Goal: Find specific page/section: Find specific page/section

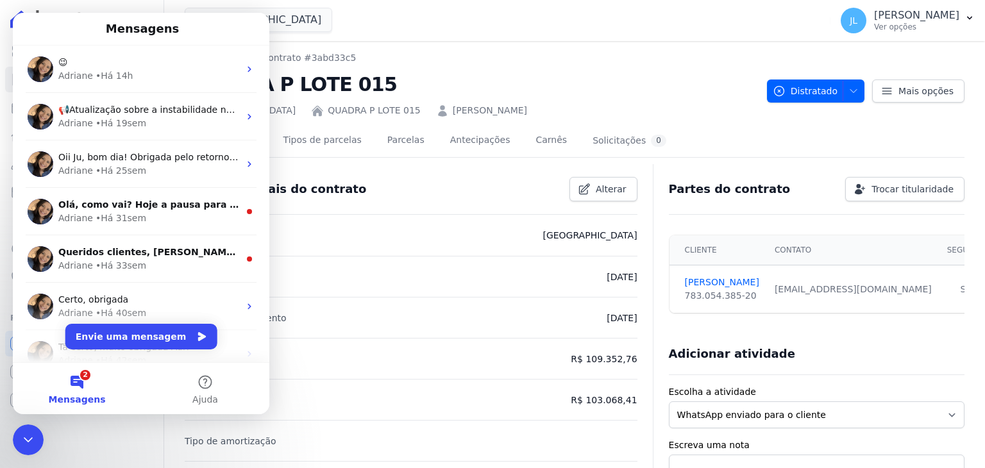
click at [119, 61] on div "😉" at bounding box center [148, 62] width 181 height 13
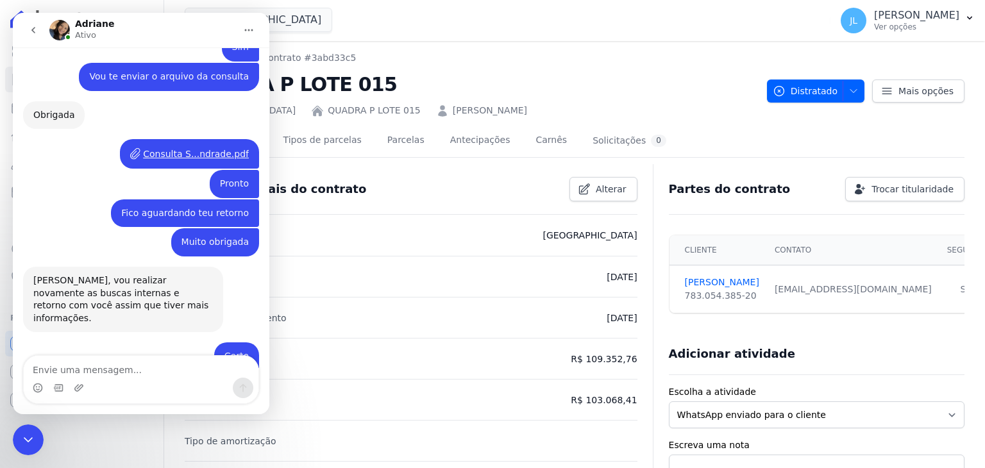
scroll to position [1956, 0]
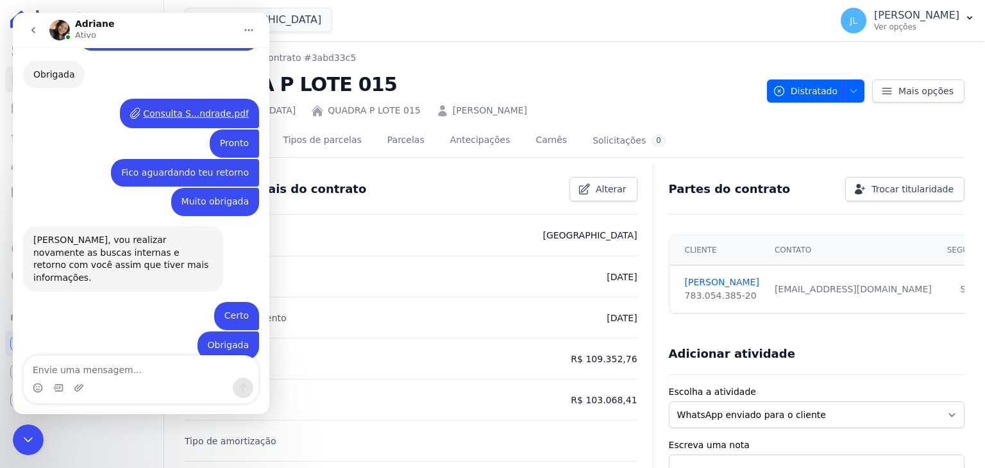
click at [106, 366] on textarea "Envie uma mensagem..." at bounding box center [141, 367] width 235 height 22
type textarea "Bom dia"
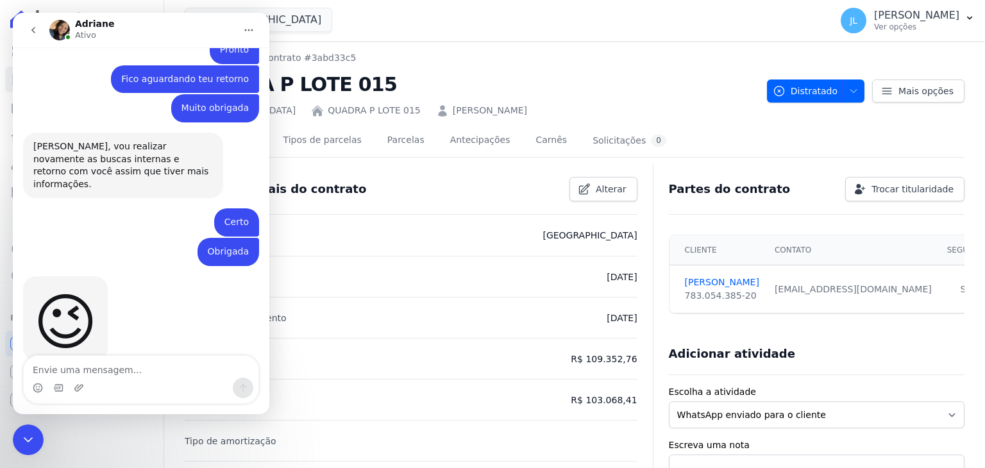
scroll to position [2067, 0]
click at [112, 372] on textarea "Envie uma mensagem..." at bounding box center [141, 367] width 235 height 22
type textarea "A"
type textarea "Tudo bem ?"
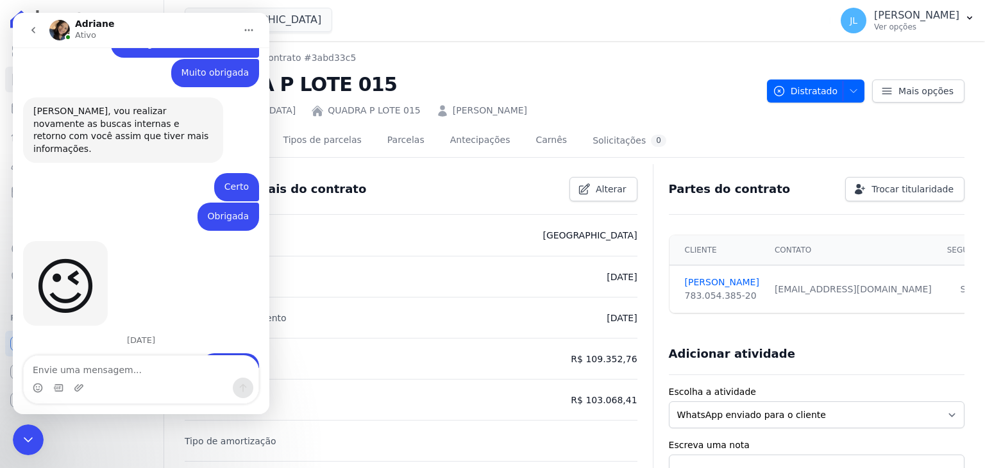
scroll to position [2105, 0]
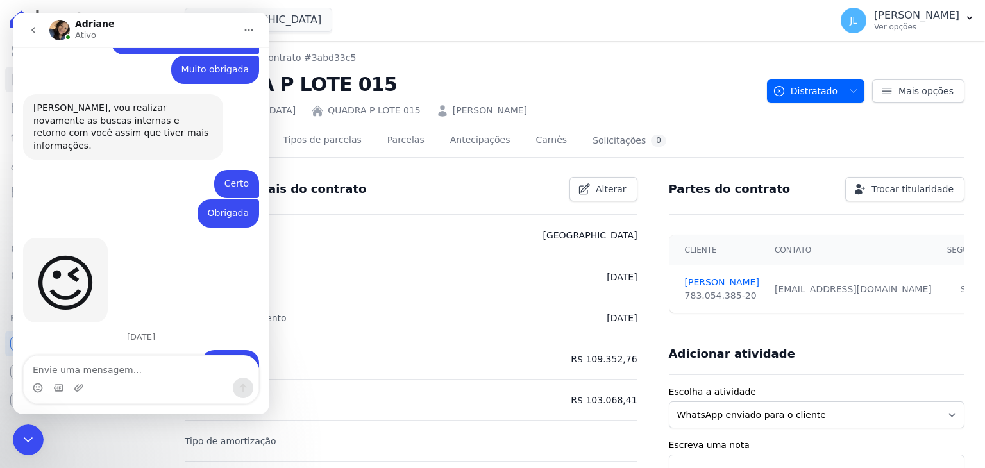
type textarea "S"
type textarea "Acha que consegue nos dá um retorno ainda hoje ?"
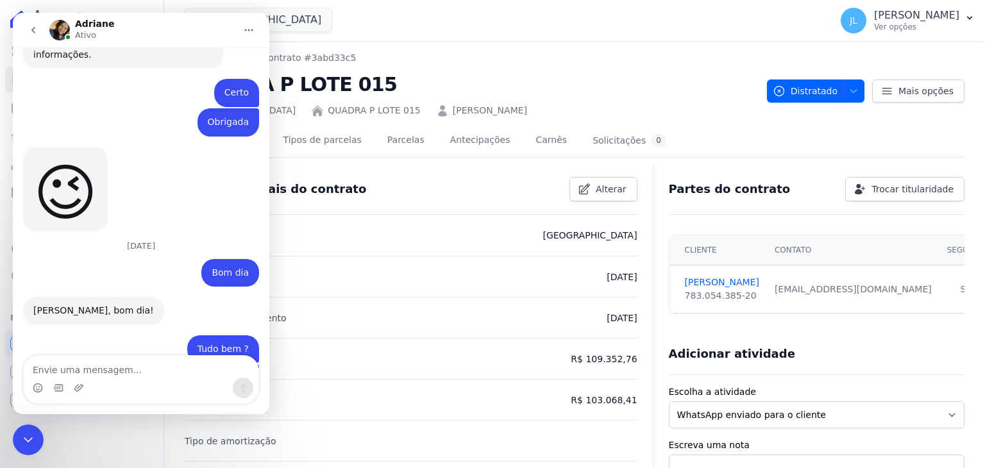
scroll to position [2210, 0]
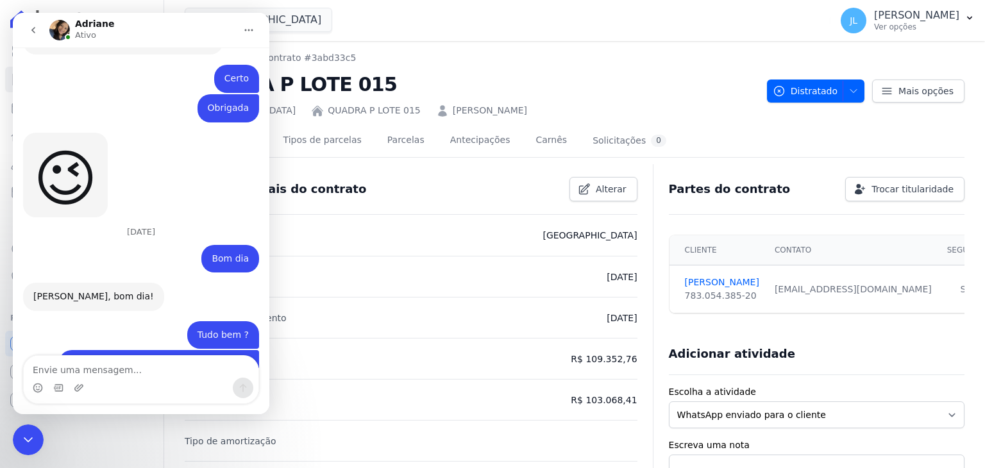
click at [113, 363] on textarea "Envie uma mensagem..." at bounding box center [141, 367] width 235 height 22
type textarea "Certo"
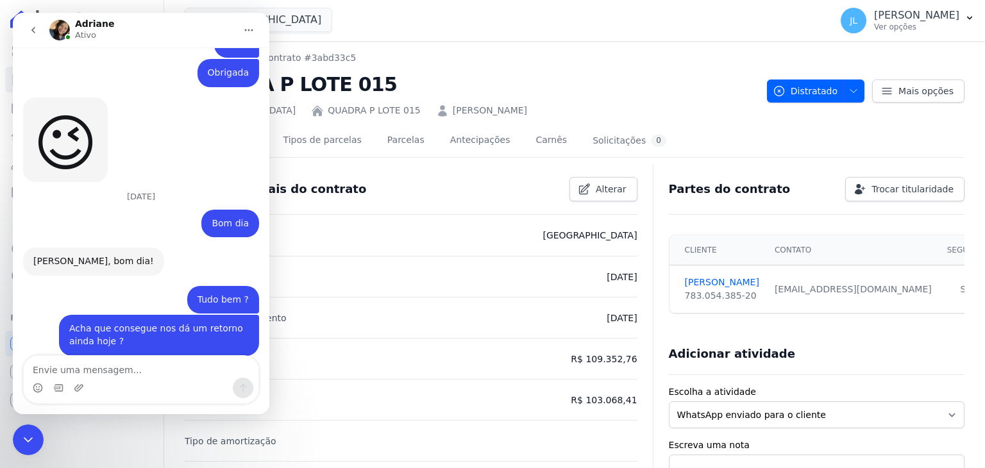
scroll to position [2249, 0]
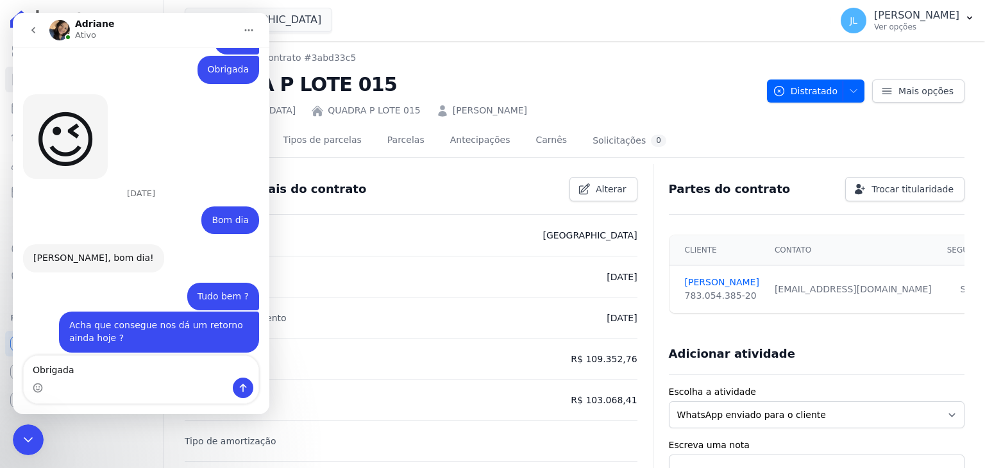
type textarea "Obrigada"
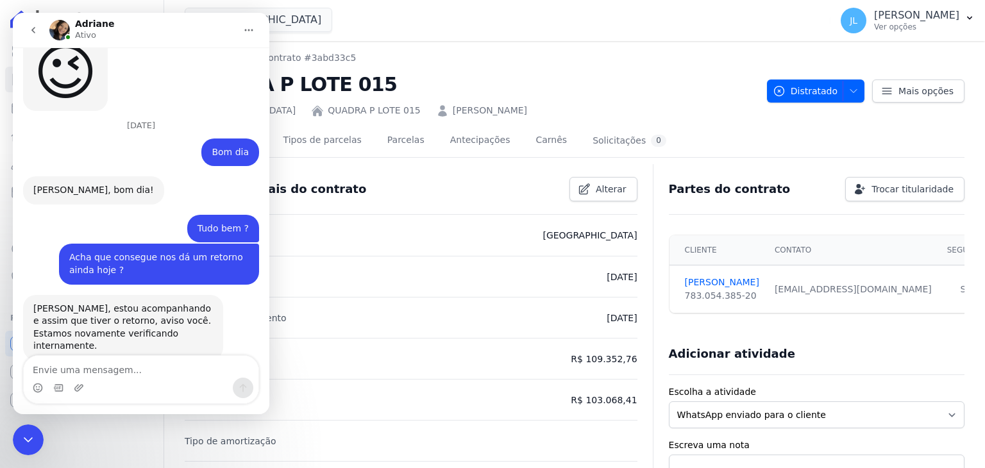
scroll to position [2316, 0]
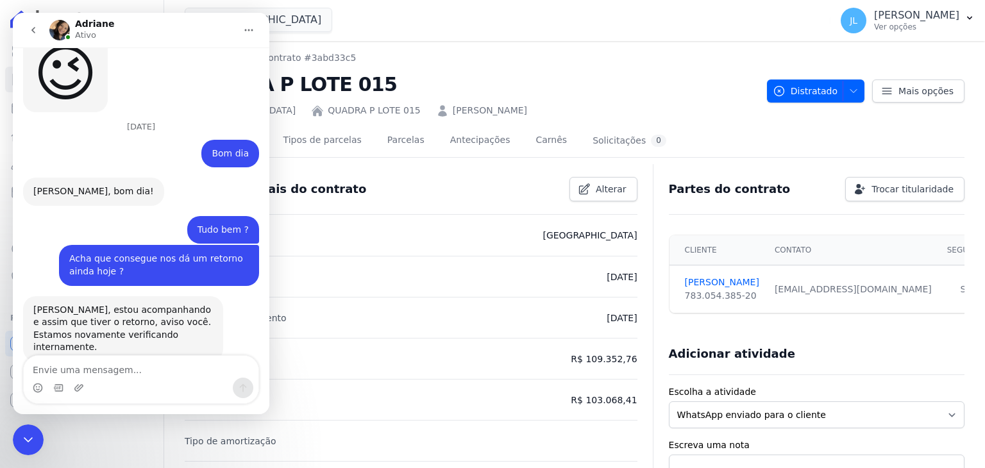
click at [29, 440] on icon "Encerramento do Messenger da Intercom" at bounding box center [28, 439] width 9 height 5
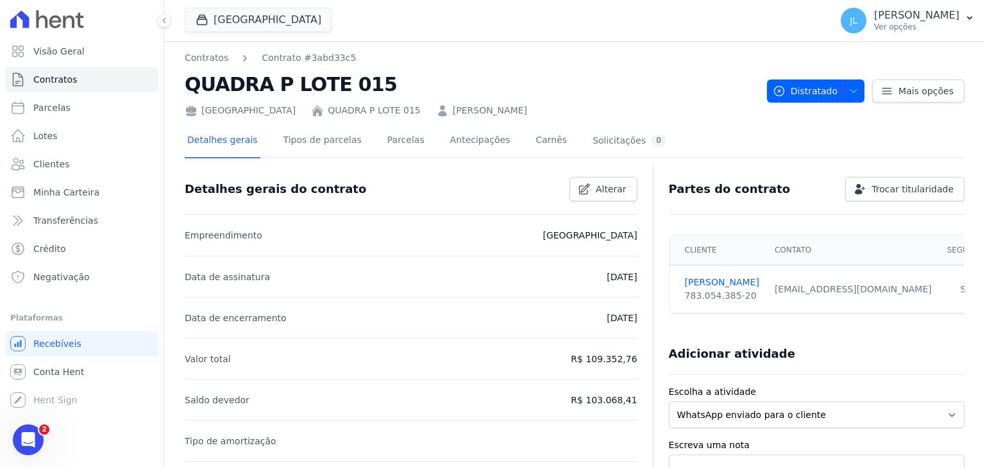
click at [23, 430] on div "Abertura do Messenger da Intercom" at bounding box center [28, 440] width 42 height 42
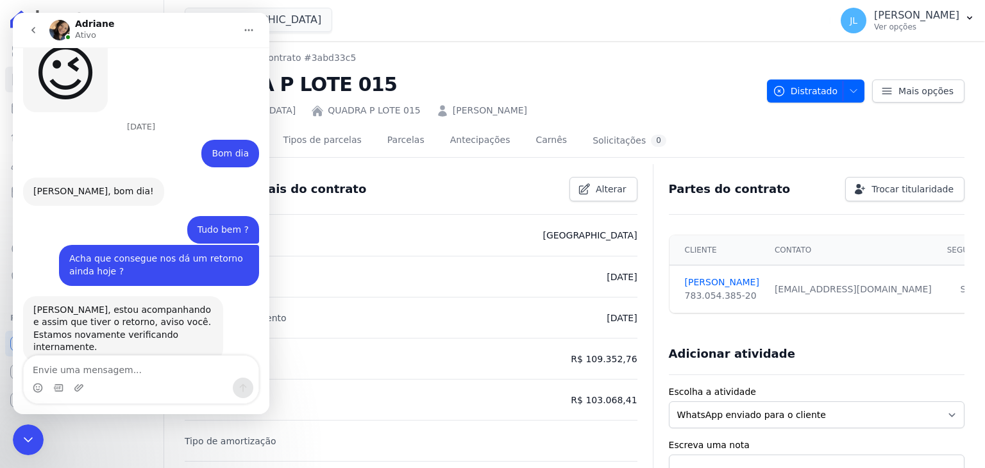
click at [24, 446] on icon "Encerramento do Messenger da Intercom" at bounding box center [28, 439] width 15 height 15
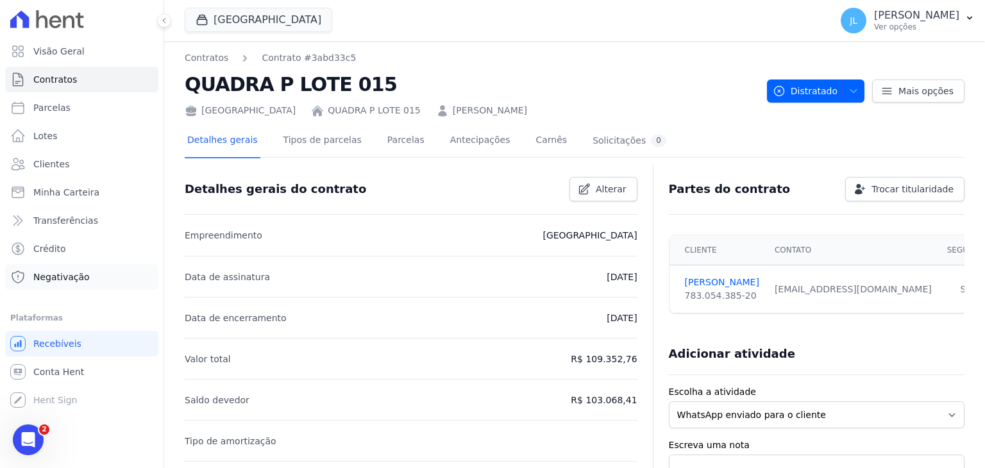
click at [62, 278] on span "Negativação" at bounding box center [61, 277] width 56 height 13
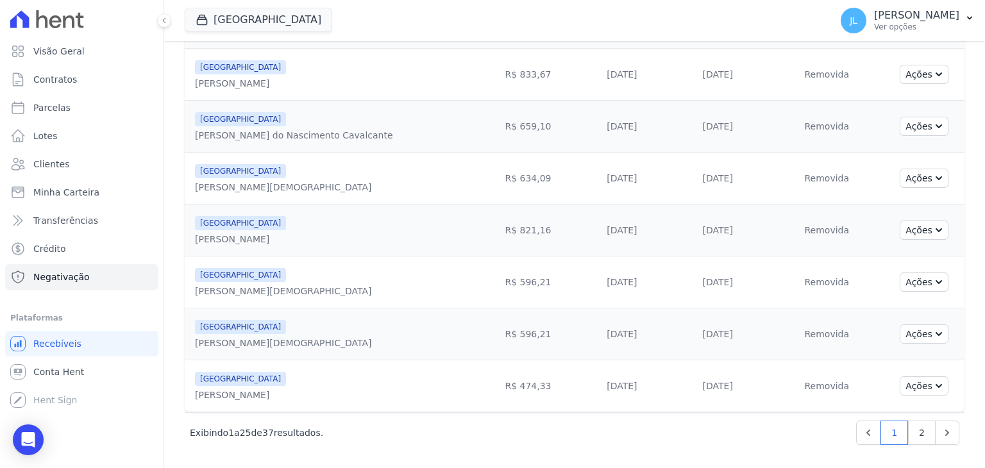
scroll to position [1091, 0]
click at [913, 426] on link "2" at bounding box center [922, 433] width 28 height 24
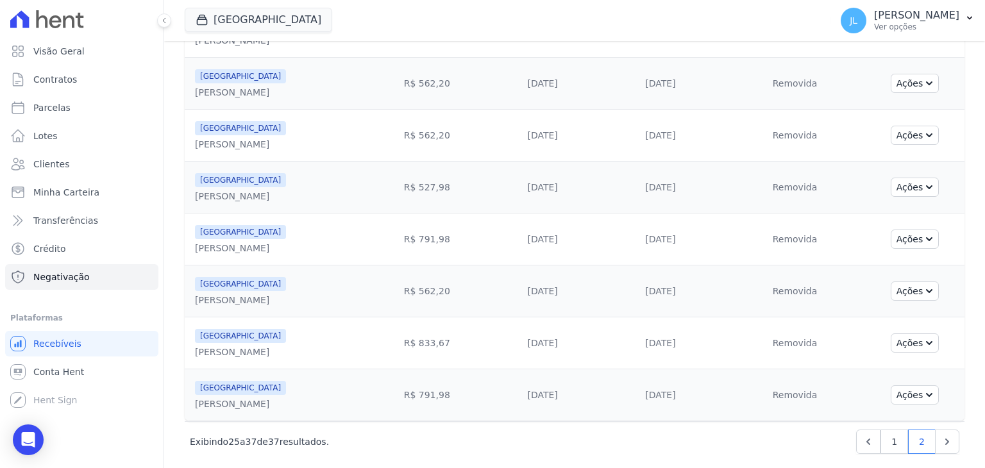
scroll to position [411, 0]
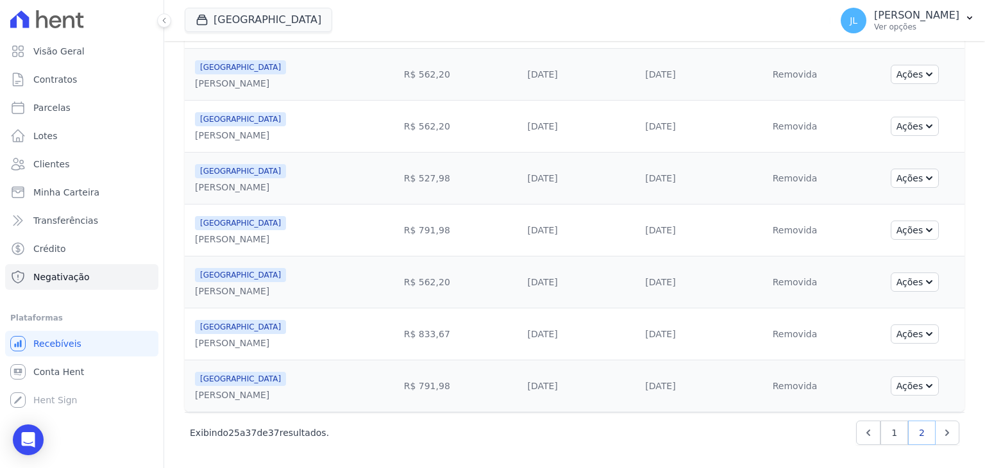
click at [914, 428] on link "2" at bounding box center [922, 433] width 28 height 24
click at [940, 431] on icon "Next" at bounding box center [946, 432] width 13 height 13
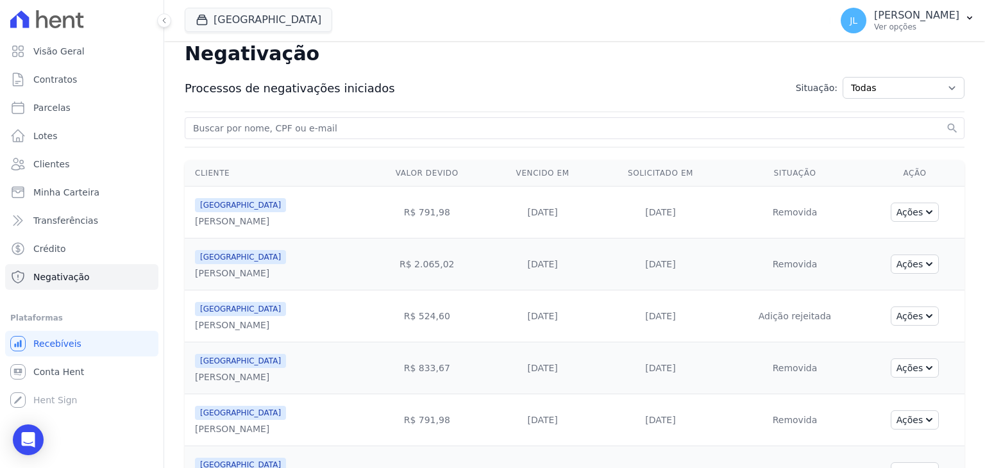
scroll to position [0, 0]
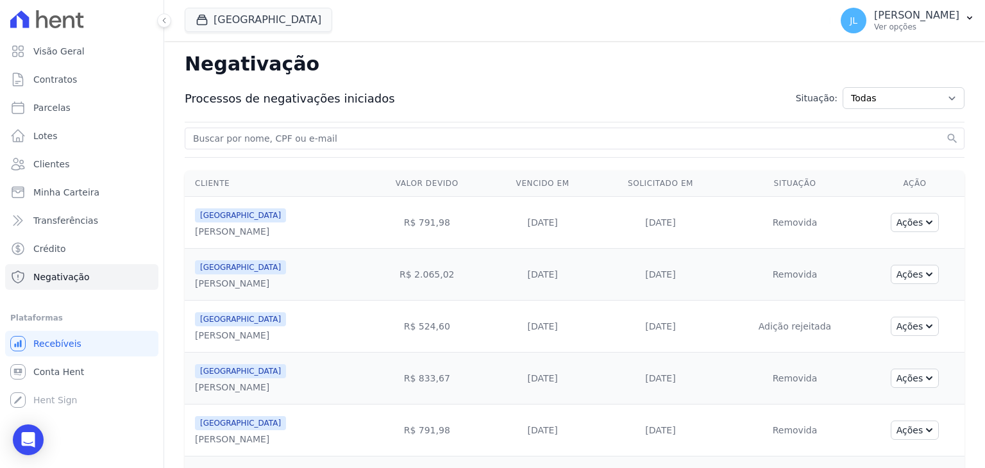
click at [280, 137] on input "search" at bounding box center [566, 138] width 753 height 15
type input "peterson"
click at [946, 132] on button "search" at bounding box center [952, 138] width 13 height 13
